Goal: Book appointment/travel/reservation

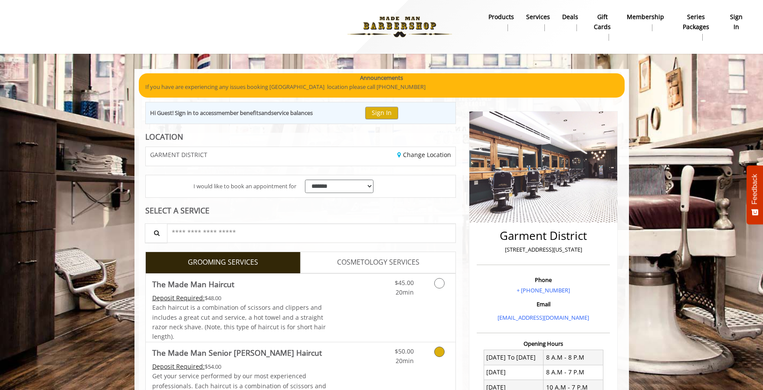
click at [433, 351] on link "Grooming services" at bounding box center [438, 354] width 22 height 24
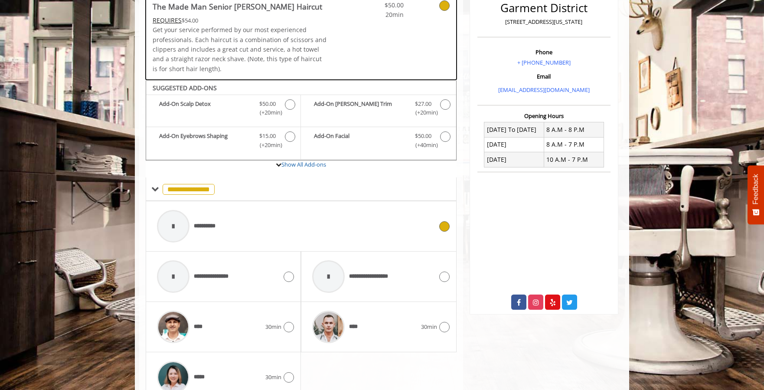
scroll to position [271, 0]
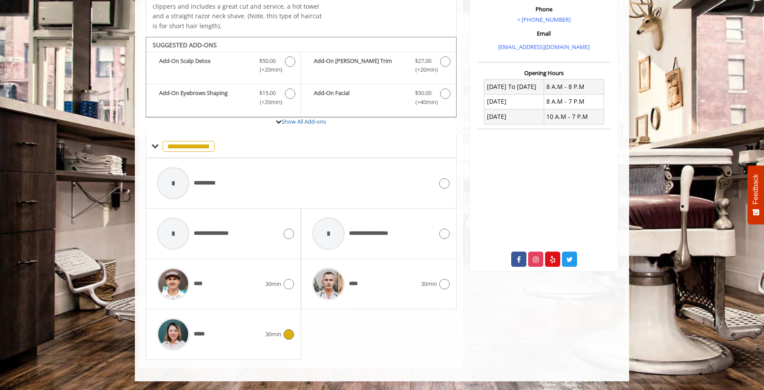
click at [285, 337] on icon at bounding box center [289, 334] width 10 height 10
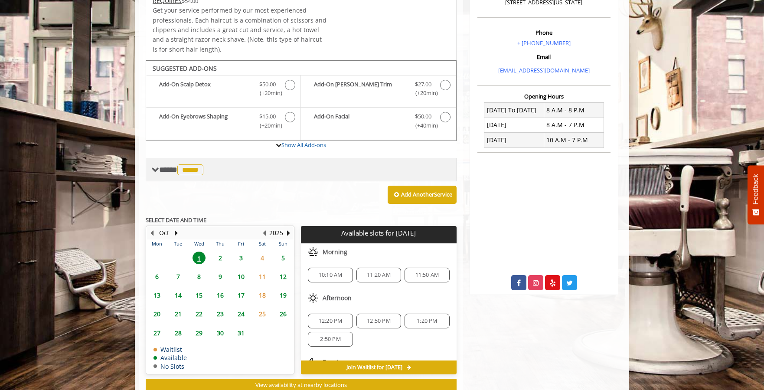
scroll to position [275, 0]
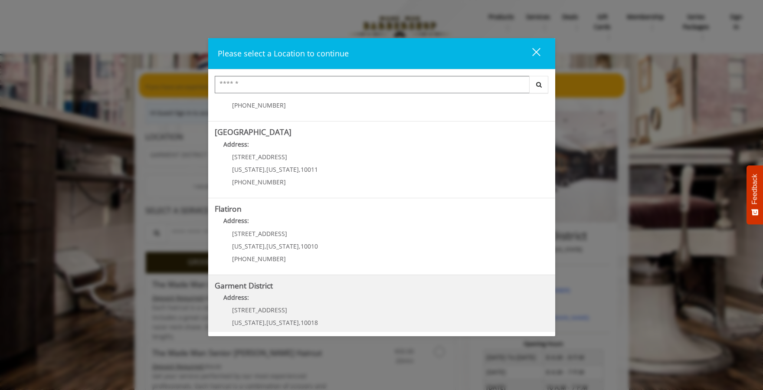
scroll to position [149, 0]
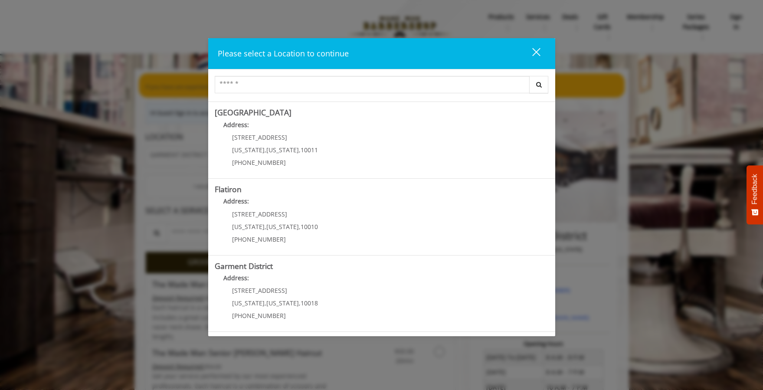
click at [538, 54] on div "close dialog" at bounding box center [536, 52] width 8 height 8
